Goal: Transaction & Acquisition: Purchase product/service

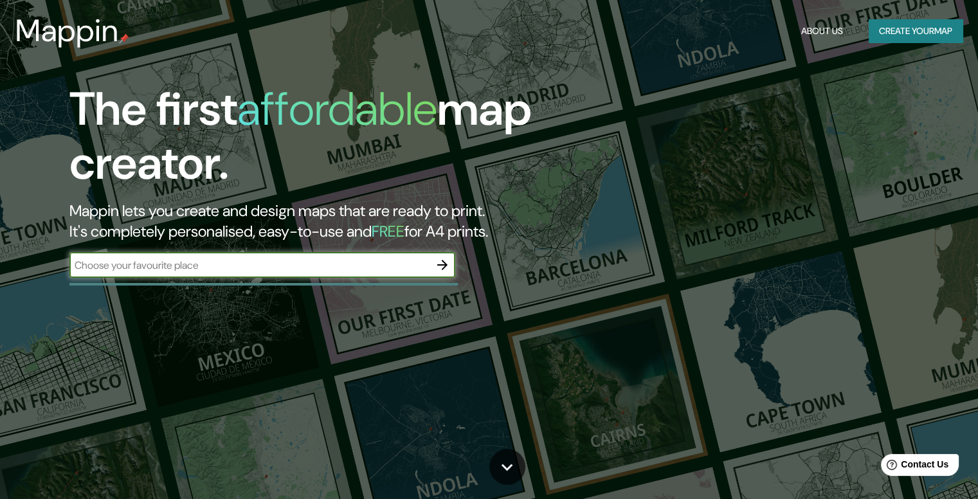
click at [314, 273] on div "​" at bounding box center [262, 265] width 386 height 26
type input "[GEOGRAPHIC_DATA]"
click at [440, 266] on icon "button" at bounding box center [442, 264] width 15 height 15
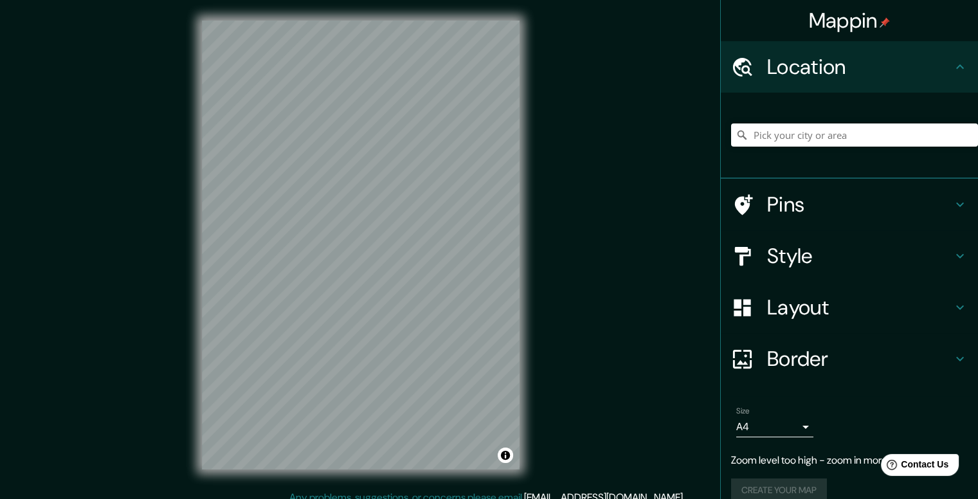
click at [579, 198] on div "Mappin Location Pins Style Layout Border Choose a border. Hint : you can make l…" at bounding box center [489, 255] width 978 height 510
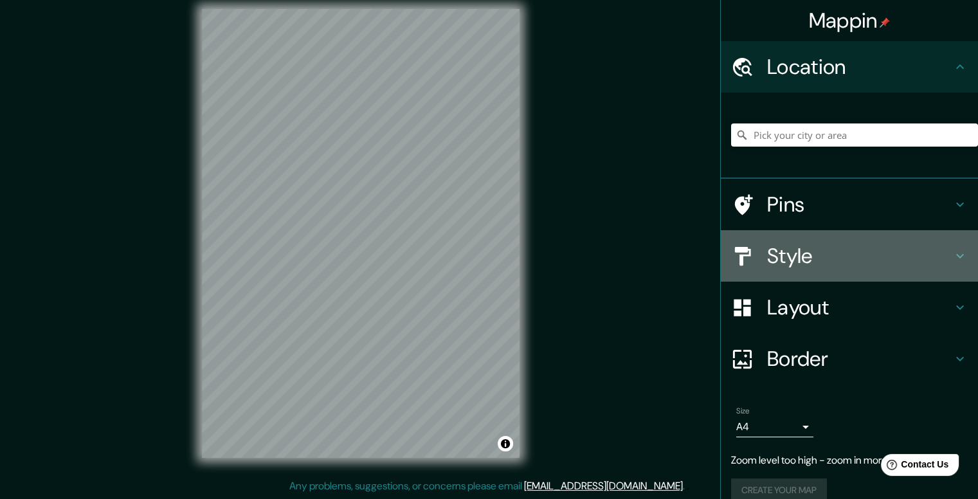
click at [816, 253] on h4 "Style" at bounding box center [859, 256] width 185 height 26
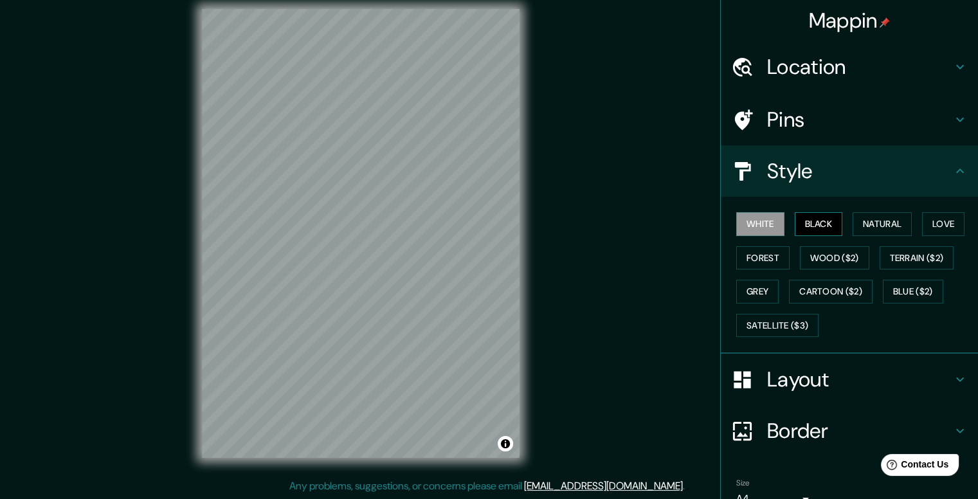
click at [795, 218] on button "Black" at bounding box center [819, 224] width 48 height 24
click at [852, 217] on button "Natural" at bounding box center [881, 224] width 59 height 24
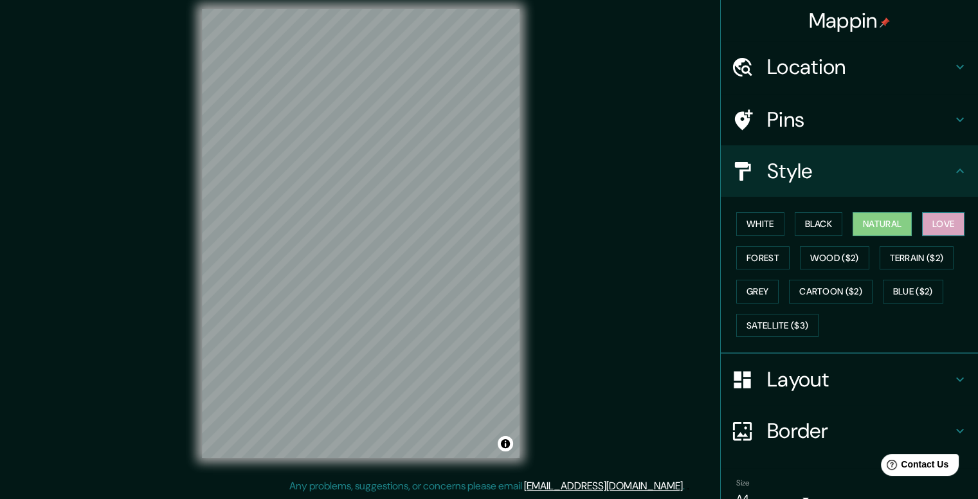
click at [922, 222] on button "Love" at bounding box center [943, 224] width 42 height 24
click at [791, 274] on div "White Black Natural Love Forest Wood ($2) Terrain ($2) Grey Cartoon ($2) Blue (…" at bounding box center [854, 274] width 247 height 135
click at [800, 257] on button "Wood ($2)" at bounding box center [834, 258] width 69 height 24
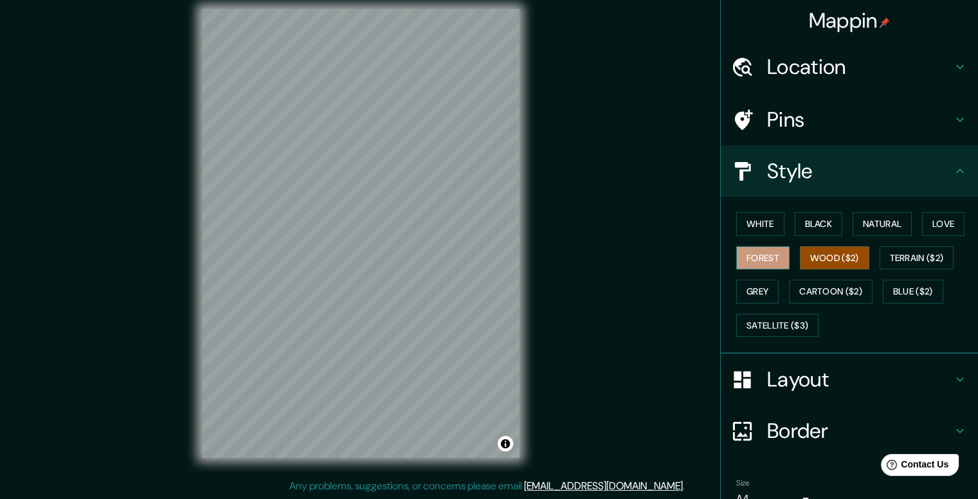
click at [743, 263] on button "Forest" at bounding box center [762, 258] width 53 height 24
click at [743, 297] on button "Grey" at bounding box center [757, 292] width 42 height 24
click at [772, 264] on button "Forest" at bounding box center [762, 258] width 53 height 24
click at [804, 266] on button "Wood ($2)" at bounding box center [834, 258] width 69 height 24
click at [196, 53] on div "© Mapbox © OpenStreetMap Improve this map" at bounding box center [360, 233] width 359 height 490
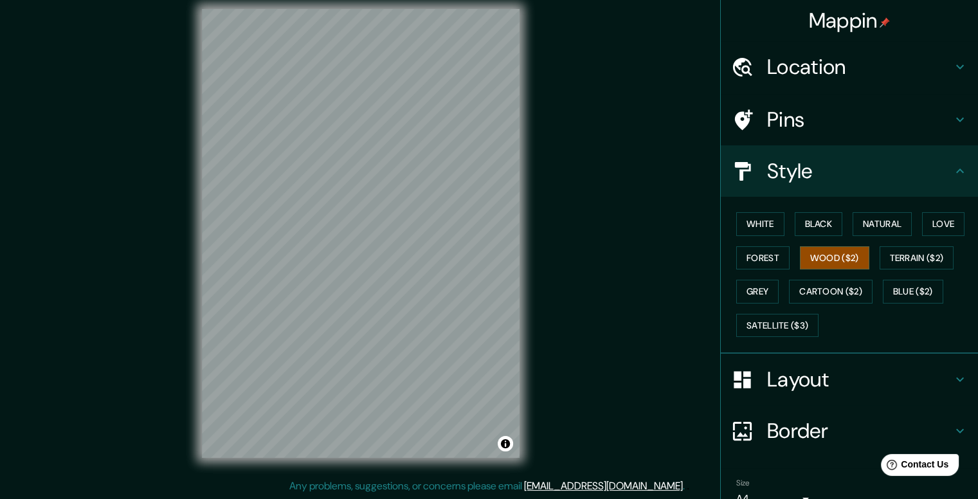
click at [605, 394] on div "Mappin Location Pins Style White Black Natural Love Forest Wood ($2) Terrain ($…" at bounding box center [489, 243] width 978 height 510
click at [895, 255] on button "Terrain ($2)" at bounding box center [916, 258] width 75 height 24
click at [756, 281] on button "Grey" at bounding box center [757, 292] width 42 height 24
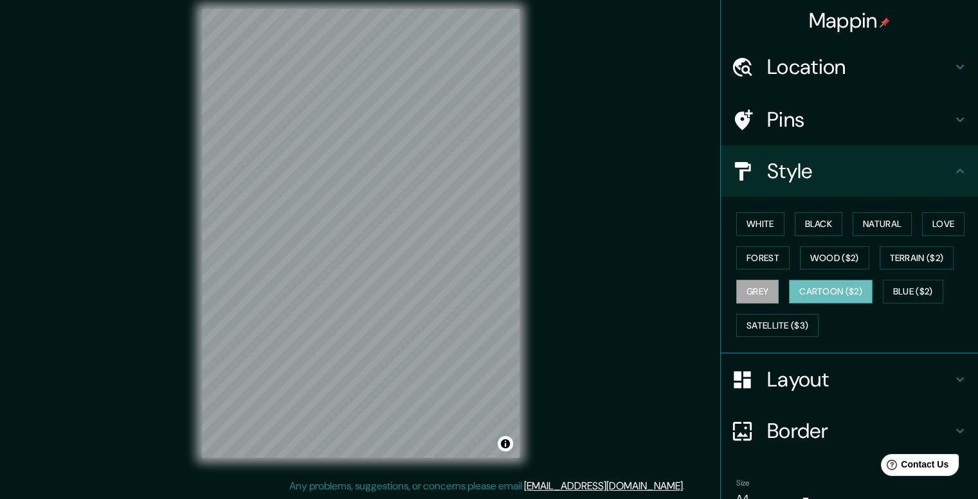
click at [789, 286] on button "Cartoon ($2)" at bounding box center [831, 292] width 84 height 24
click at [903, 289] on button "Blue ($2)" at bounding box center [913, 292] width 60 height 24
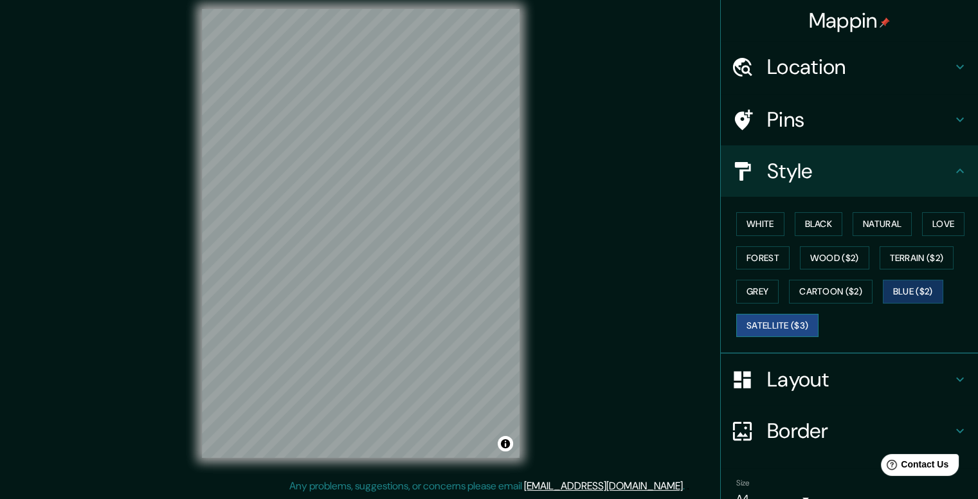
click at [743, 330] on button "Satellite ($3)" at bounding box center [777, 326] width 82 height 24
click at [753, 219] on button "White" at bounding box center [760, 224] width 48 height 24
